Goal: Information Seeking & Learning: Check status

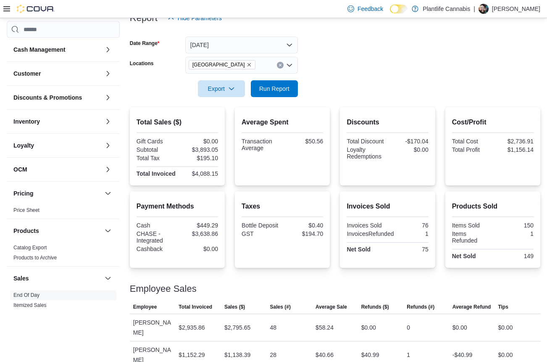
scroll to position [182, 0]
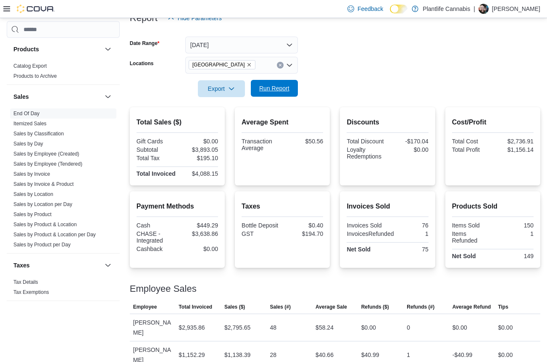
click at [273, 86] on span "Run Report" at bounding box center [274, 88] width 30 height 8
click at [206, 174] on div "$4,117.54" at bounding box center [198, 173] width 39 height 7
copy div "4,117.54"
click at [201, 237] on div "$3,668.25" at bounding box center [198, 233] width 39 height 7
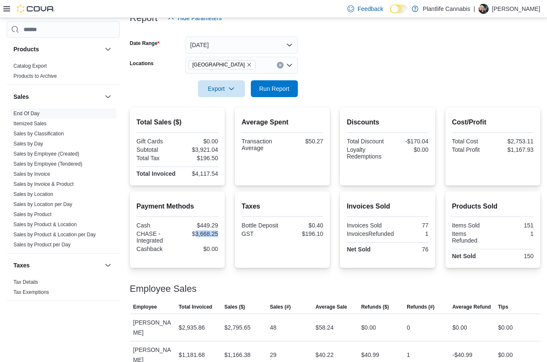
click at [201, 237] on div "$3,668.25" at bounding box center [198, 233] width 39 height 7
copy div "3,668.25"
click at [268, 88] on span "Run Report" at bounding box center [274, 88] width 30 height 8
click at [206, 175] on div "$4,147.98" at bounding box center [198, 173] width 39 height 7
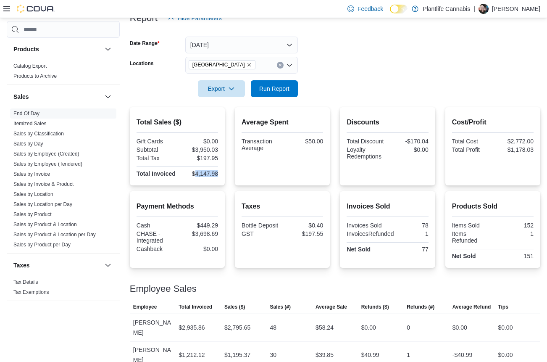
copy div "4,147.98"
click at [206, 237] on div "$3,698.69" at bounding box center [198, 233] width 39 height 7
copy div "3,698.69"
click at [207, 148] on div "$3,950.03" at bounding box center [198, 149] width 39 height 7
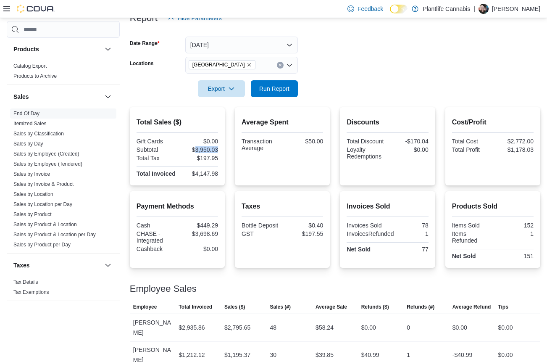
click at [207, 148] on div "$3,950.03" at bounding box center [198, 149] width 39 height 7
copy div "3,950.03"
click at [239, 350] on div "$1,195.37" at bounding box center [237, 355] width 26 height 10
copy div "1,195.37"
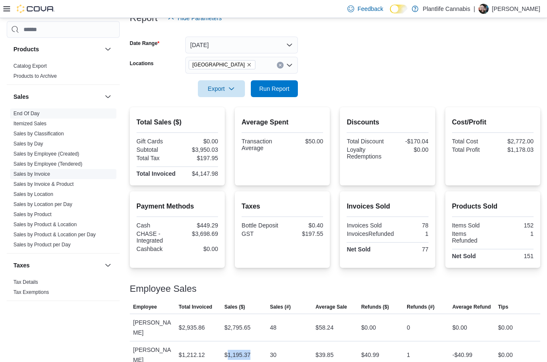
click at [34, 174] on link "Sales by Invoice" at bounding box center [31, 174] width 37 height 6
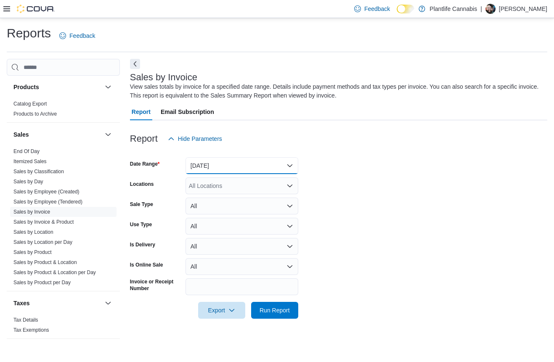
click at [241, 165] on button "[DATE]" at bounding box center [241, 165] width 113 height 17
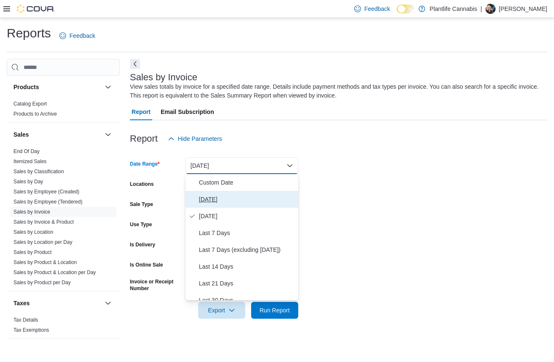
click at [222, 201] on span "[DATE]" at bounding box center [247, 199] width 96 height 10
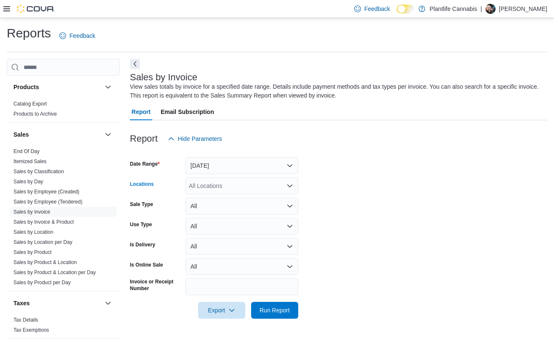
click at [225, 189] on div "All Locations" at bounding box center [241, 185] width 113 height 17
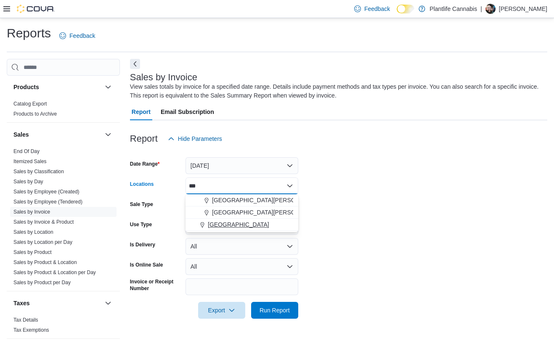
type input "***"
click at [229, 225] on span "[GEOGRAPHIC_DATA]" at bounding box center [238, 224] width 61 height 8
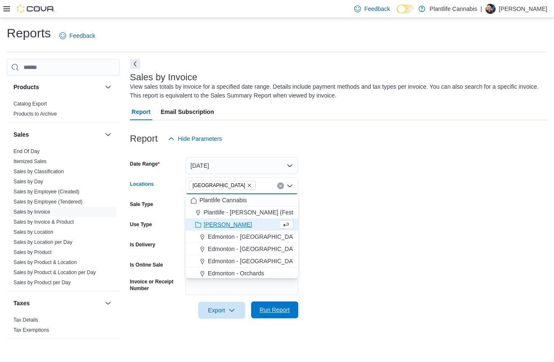
click at [262, 308] on span "Run Report" at bounding box center [274, 310] width 30 height 8
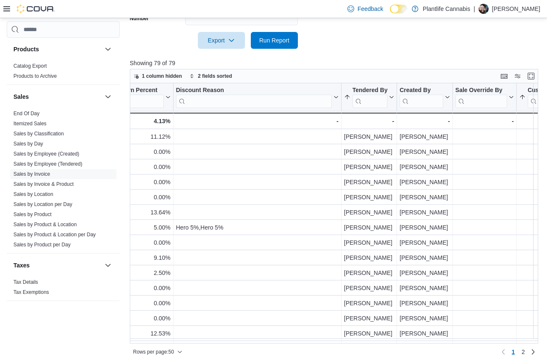
scroll to position [0, 967]
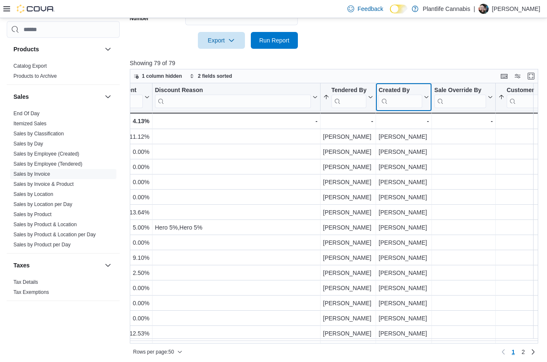
click at [407, 101] on input "search" at bounding box center [401, 101] width 44 height 13
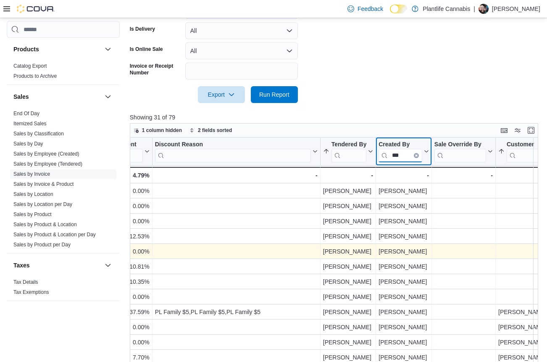
scroll to position [273, 0]
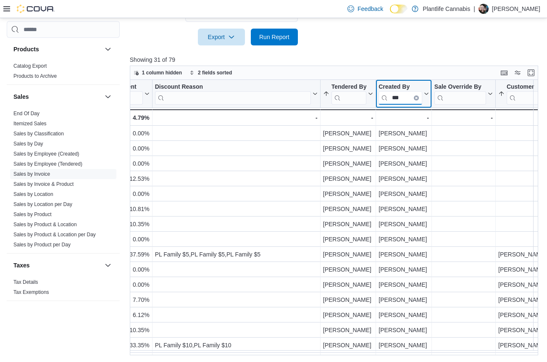
type input "***"
click at [22, 175] on link "Sales by Invoice" at bounding box center [31, 174] width 37 height 6
click at [45, 162] on link "Sales by Employee (Tendered)" at bounding box center [47, 164] width 69 height 6
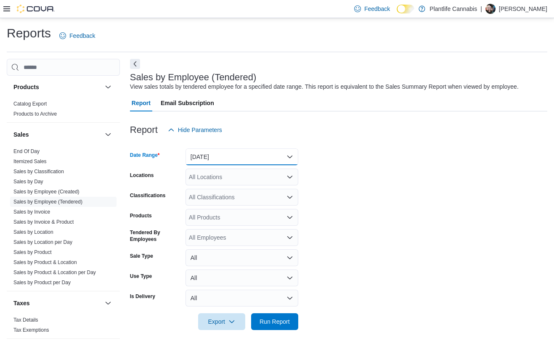
click at [221, 151] on button "[DATE]" at bounding box center [241, 156] width 113 height 17
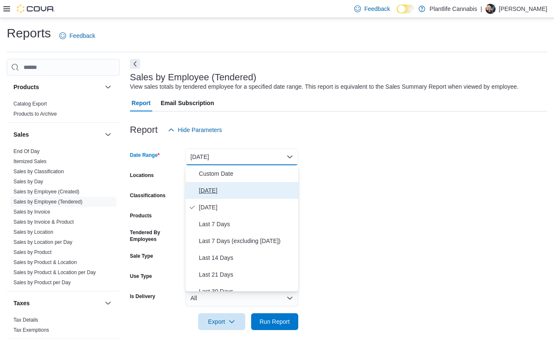
click at [219, 187] on span "[DATE]" at bounding box center [247, 190] width 96 height 10
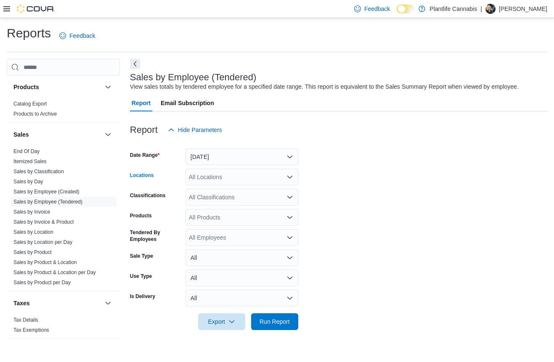
click at [221, 181] on div "All Locations" at bounding box center [241, 177] width 113 height 17
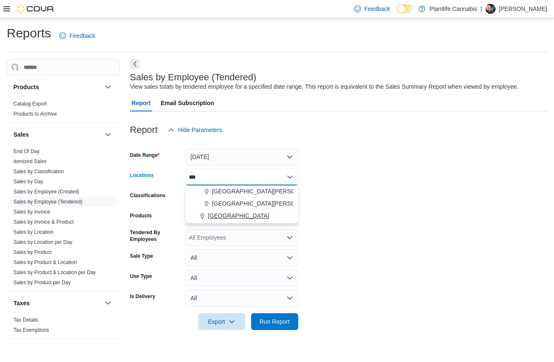
type input "***"
click at [225, 214] on span "[GEOGRAPHIC_DATA]" at bounding box center [238, 215] width 61 height 8
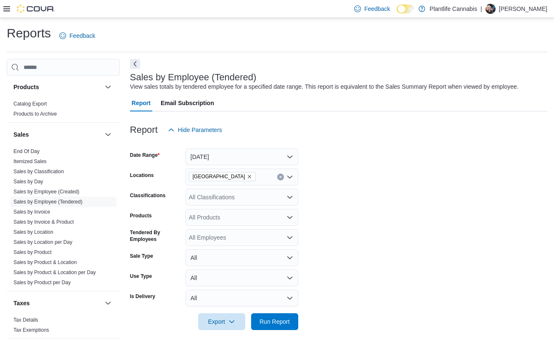
click at [344, 214] on form "Date Range [DATE] Locations Fort [GEOGRAPHIC_DATA] Classifications All Classifi…" at bounding box center [338, 234] width 417 height 192
click at [224, 198] on div "All Classifications" at bounding box center [241, 197] width 113 height 17
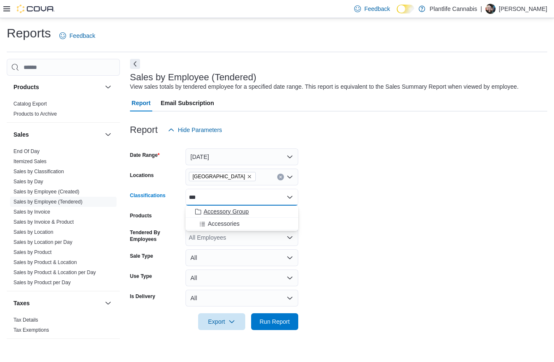
type input "***"
click at [222, 213] on span "Accessory Group" at bounding box center [225, 211] width 45 height 8
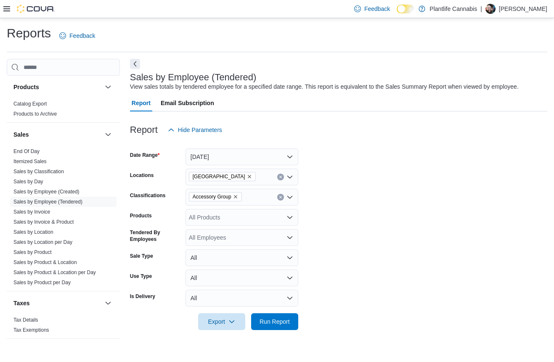
click at [353, 235] on form "Date Range [DATE] Locations Fort [GEOGRAPHIC_DATA] Classifications Accessory Gr…" at bounding box center [338, 234] width 417 height 192
click at [283, 318] on span "Run Report" at bounding box center [274, 321] width 30 height 8
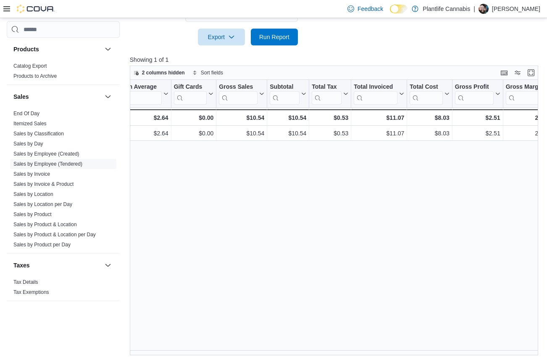
scroll to position [0, 406]
click at [23, 115] on link "End Of Day" at bounding box center [26, 114] width 26 height 6
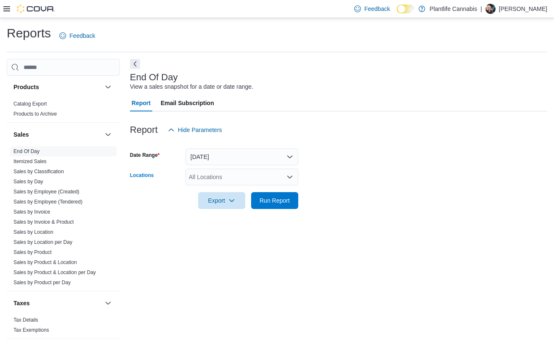
click at [233, 178] on div "All Locations" at bounding box center [241, 177] width 113 height 17
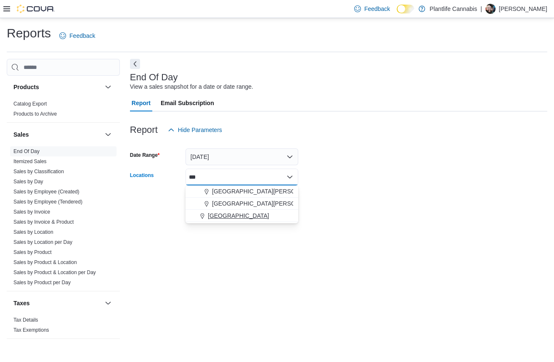
type input "***"
click at [233, 213] on span "[GEOGRAPHIC_DATA]" at bounding box center [238, 215] width 61 height 8
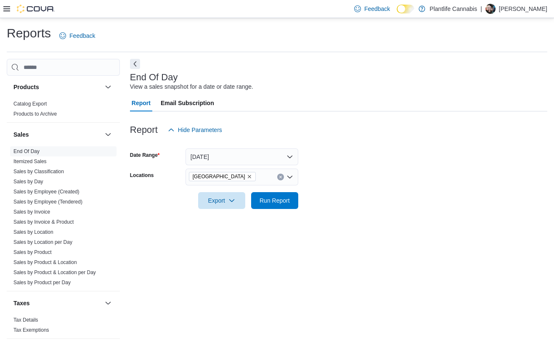
click at [404, 206] on form "Date Range [DATE] Locations [GEOGRAPHIC_DATA] Export Run Report" at bounding box center [338, 173] width 417 height 71
click at [271, 205] on span "Run Report" at bounding box center [274, 200] width 37 height 17
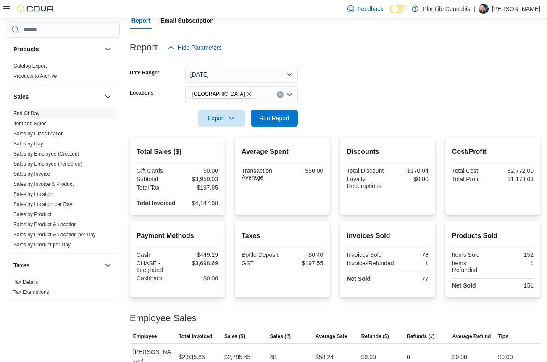
scroll to position [112, 0]
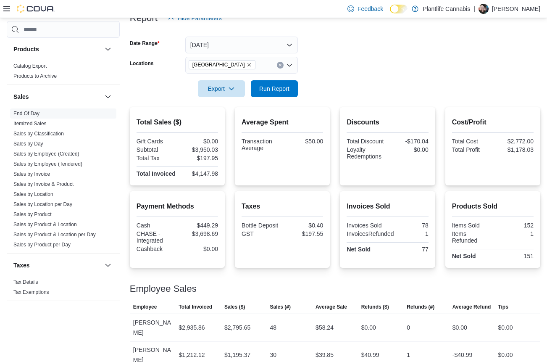
click at [209, 150] on div "$3,950.03" at bounding box center [198, 149] width 39 height 7
copy div "3,950.03"
click at [312, 142] on div "$50.00" at bounding box center [303, 141] width 39 height 7
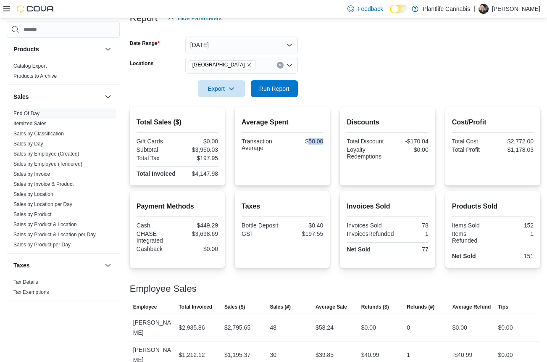
copy div "50.00"
